Goal: Information Seeking & Learning: Find specific fact

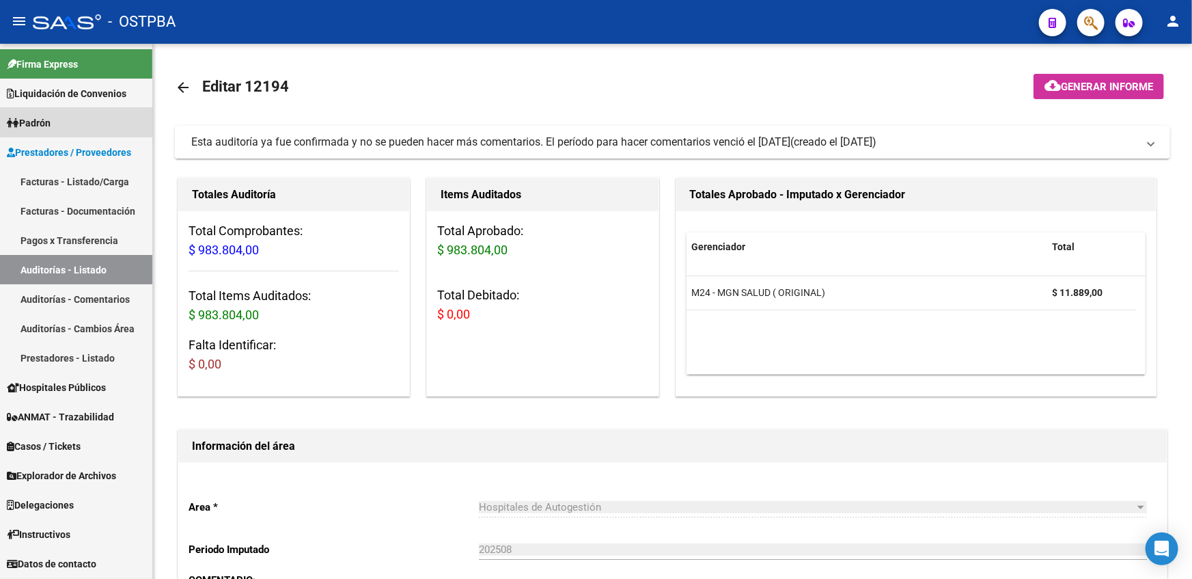
click at [51, 123] on span "Padrón" at bounding box center [29, 122] width 44 height 15
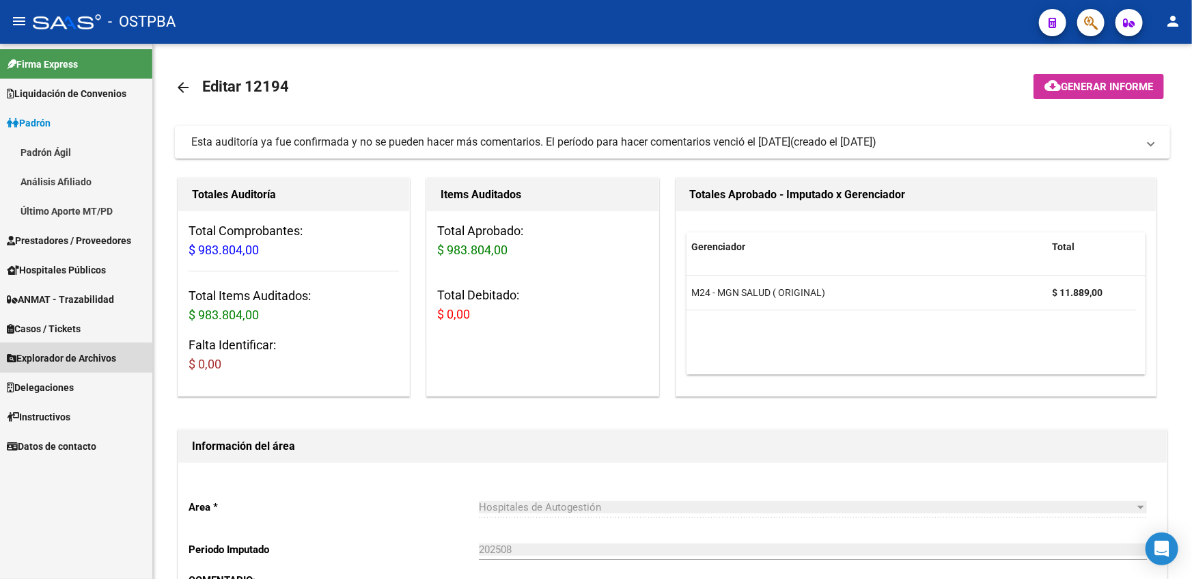
click at [54, 367] on link "Explorador de Archivos" at bounding box center [76, 357] width 152 height 29
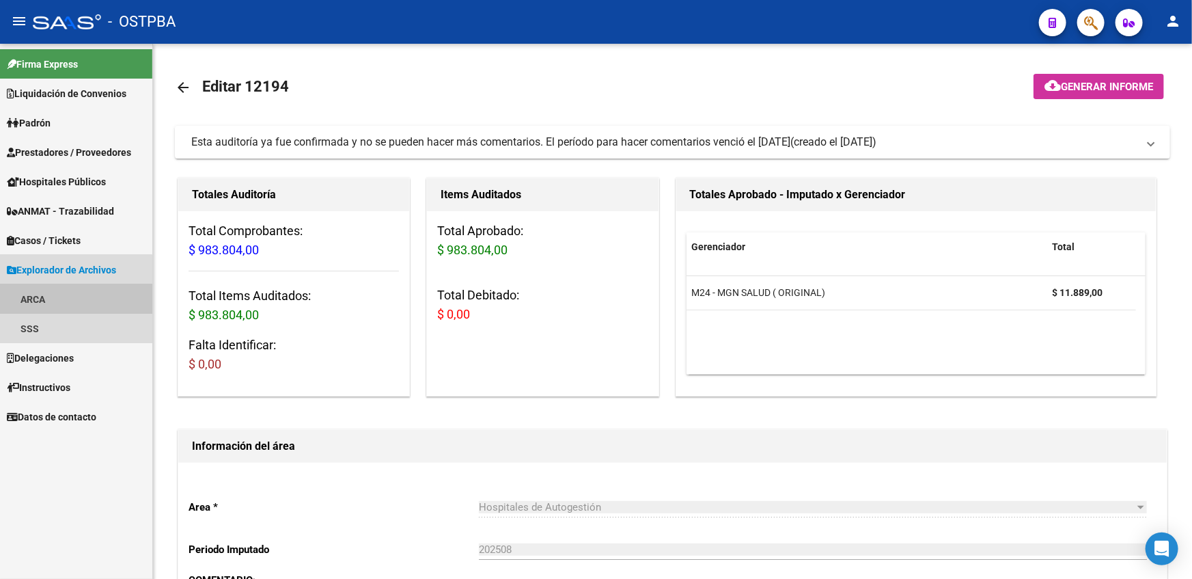
click at [46, 299] on link "ARCA" at bounding box center [76, 298] width 152 height 29
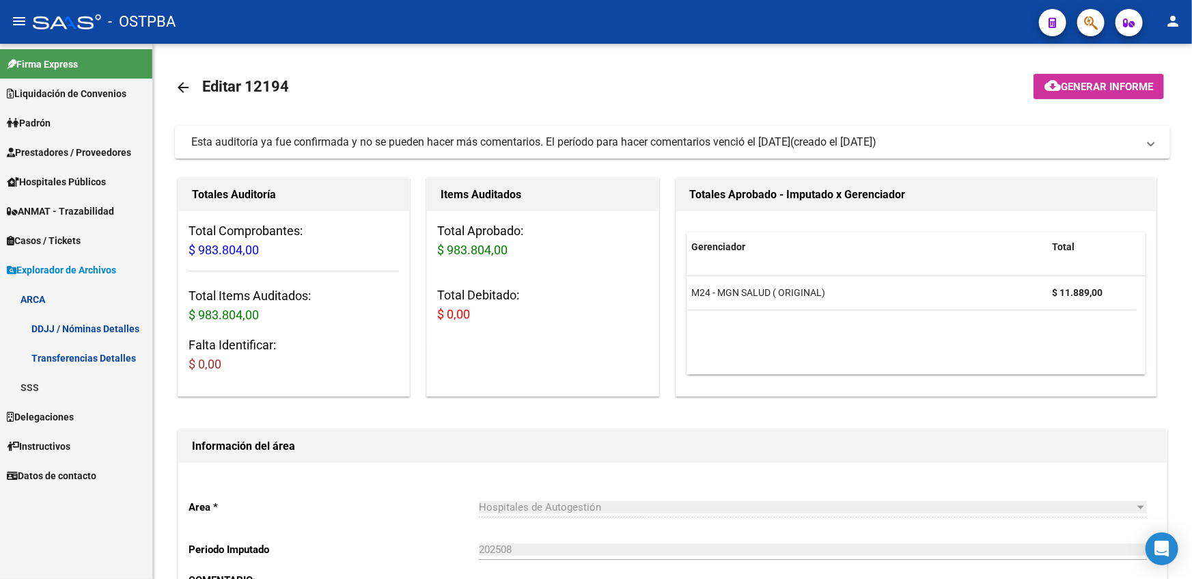
click at [51, 361] on link "Transferencias Detalles" at bounding box center [76, 357] width 152 height 29
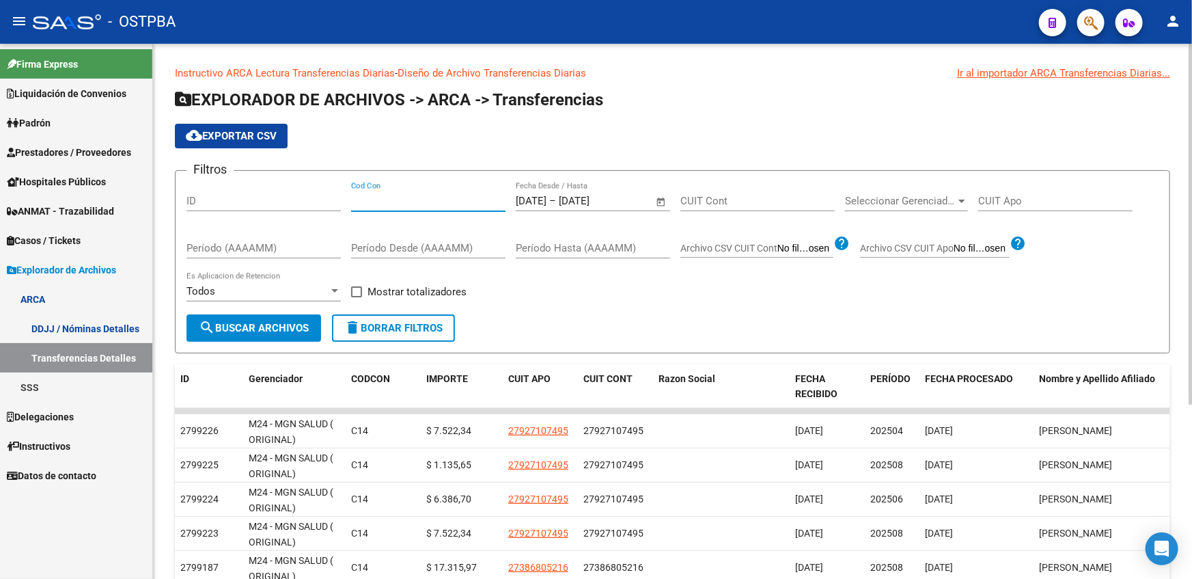
click at [436, 202] on input "Cod Con" at bounding box center [428, 201] width 154 height 12
type input "c14"
click at [348, 293] on app-bool-drop-down "Todos Es Aplicacion de Retencion" at bounding box center [268, 291] width 165 height 12
click at [288, 334] on button "search Buscar Archivos" at bounding box center [253, 327] width 135 height 27
click at [353, 290] on span at bounding box center [356, 291] width 11 height 11
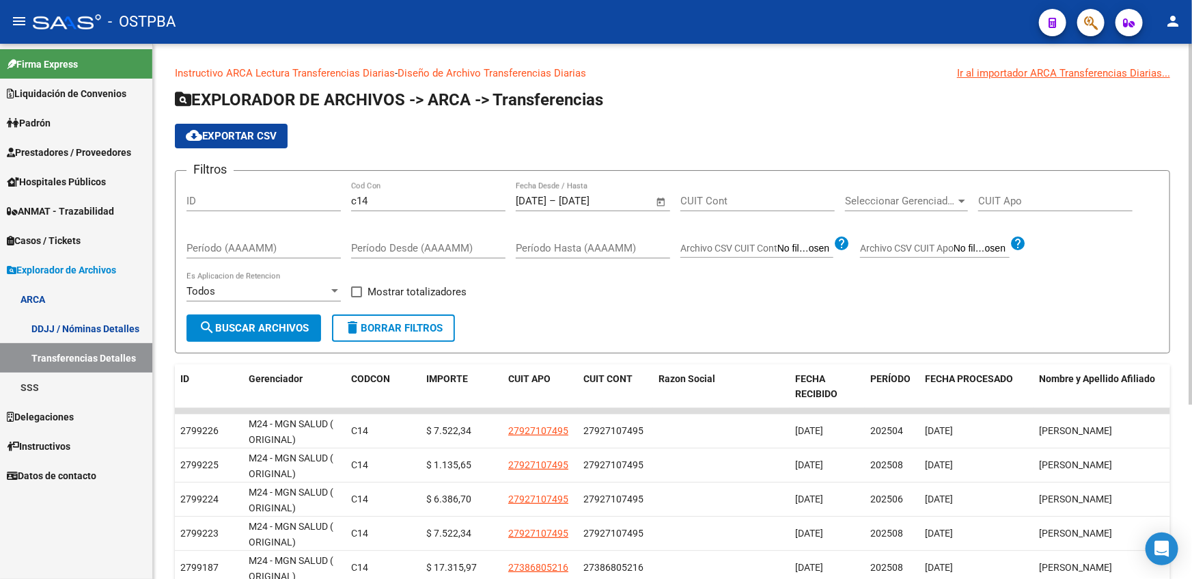
click at [356, 297] on input "Mostrar totalizadores" at bounding box center [356, 297] width 1 height 1
checkbox input "true"
click at [938, 195] on span "Seleccionar Gerenciador" at bounding box center [900, 201] width 111 height 12
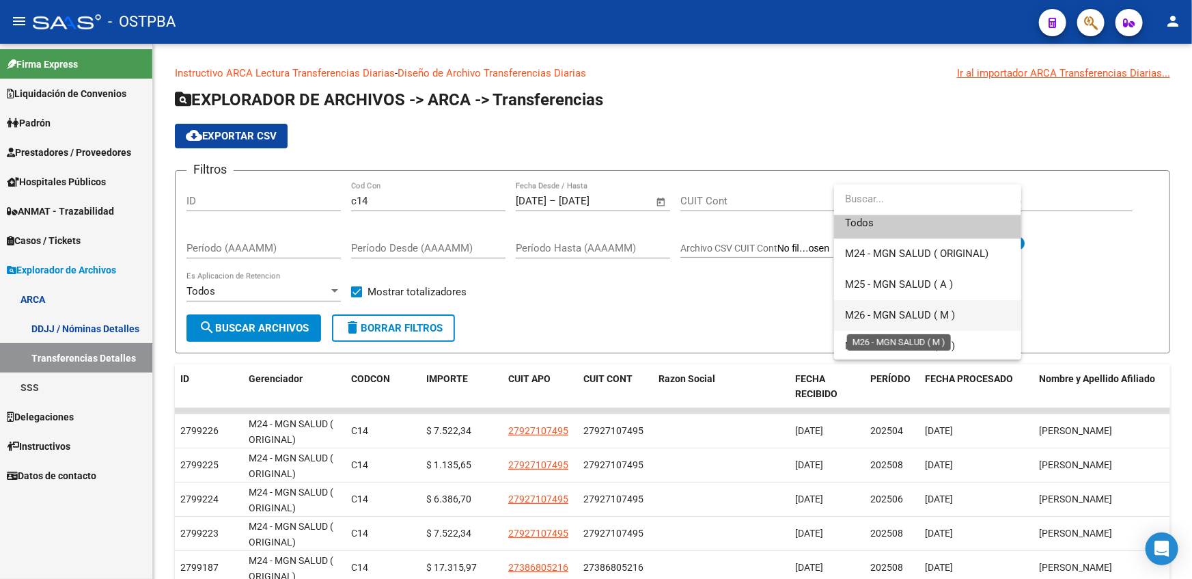
scroll to position [9, 0]
click at [919, 314] on span "M26 - MGN SALUD ( M )" at bounding box center [900, 313] width 110 height 12
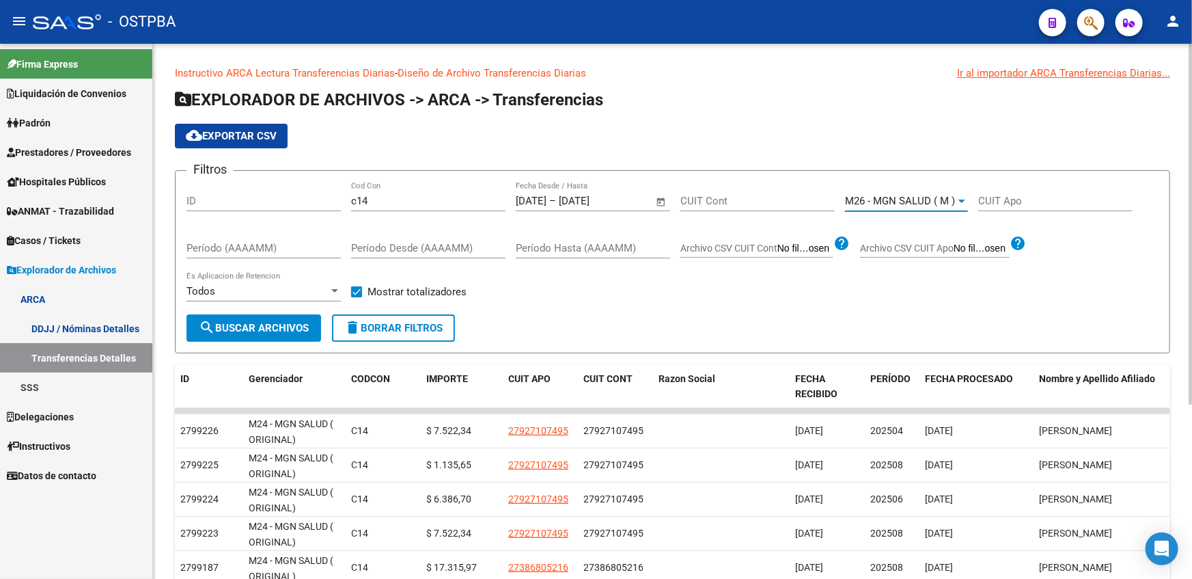
click at [260, 322] on span "search Buscar Archivos" at bounding box center [254, 328] width 110 height 12
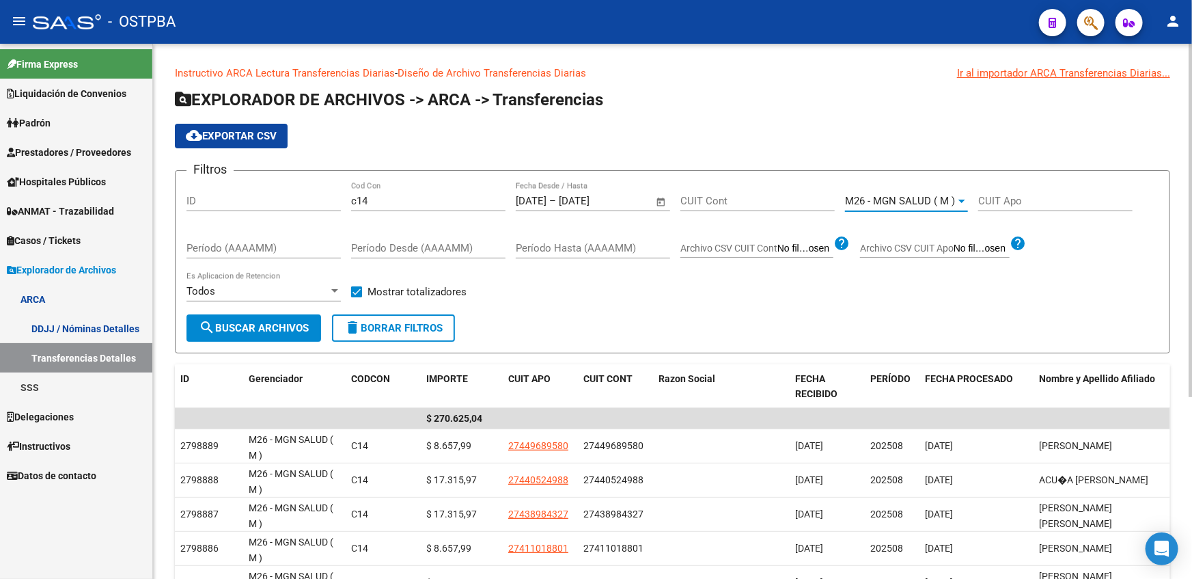
click at [924, 204] on span "M26 - MGN SALUD ( M )" at bounding box center [900, 201] width 110 height 12
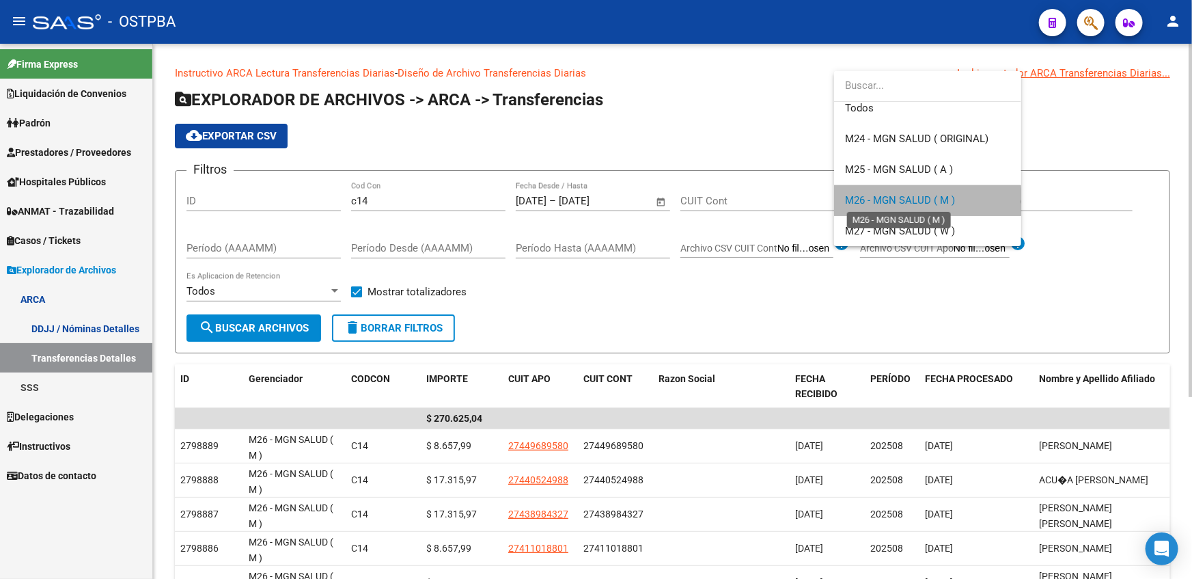
click at [924, 204] on span "M26 - MGN SALUD ( M )" at bounding box center [900, 200] width 110 height 12
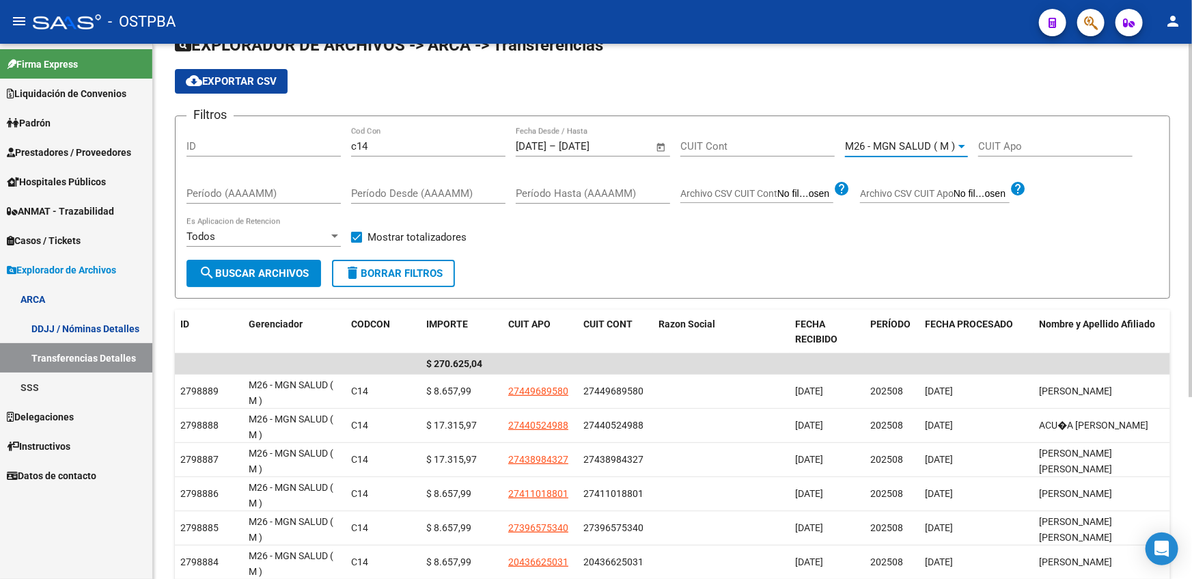
scroll to position [0, 0]
